Goal: Find specific page/section: Find specific page/section

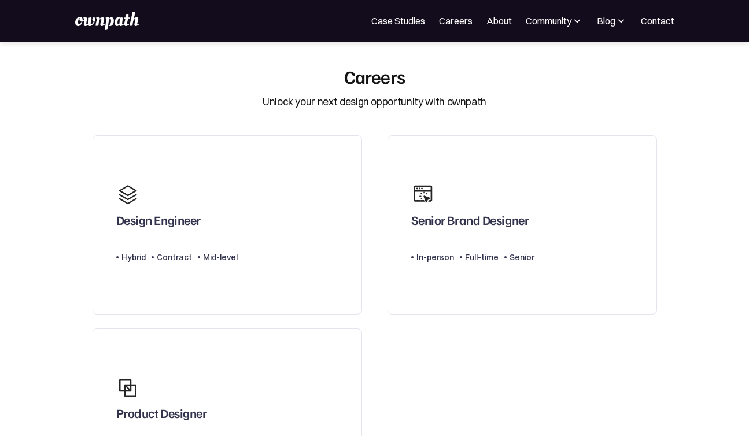
scroll to position [6, 0]
click at [457, 23] on link "Careers" at bounding box center [456, 21] width 34 height 14
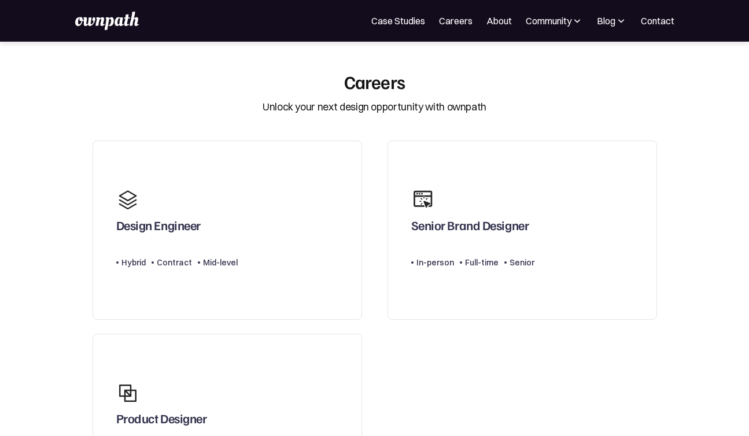
click at [450, 17] on link "Careers" at bounding box center [456, 21] width 34 height 14
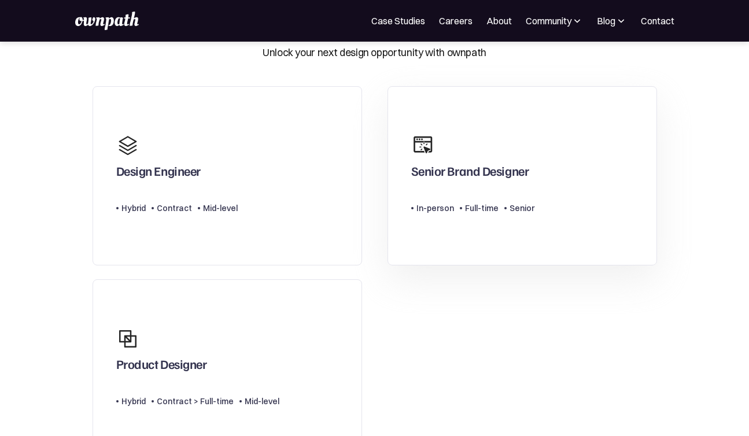
scroll to position [102, 0]
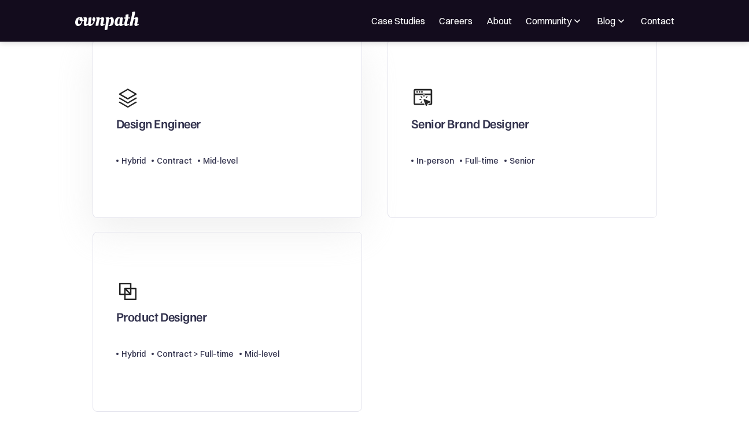
click at [159, 129] on div "Design Engineer" at bounding box center [158, 126] width 84 height 21
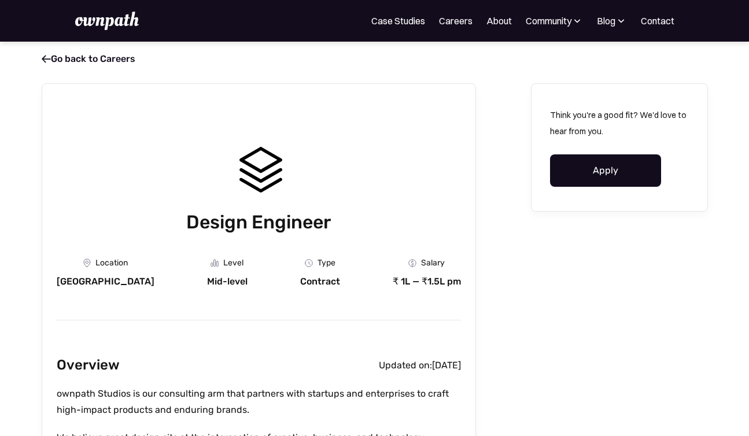
click at [89, 24] on img at bounding box center [107, 21] width 64 height 19
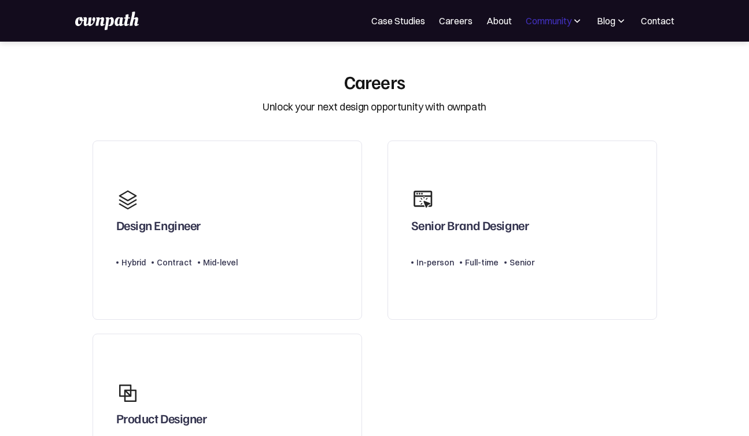
click at [556, 19] on div "Community" at bounding box center [549, 21] width 46 height 14
click at [608, 77] on div "Careers Unlock your next design opportunity with ownpath" at bounding box center [375, 93] width 579 height 45
